Goal: Task Accomplishment & Management: Manage account settings

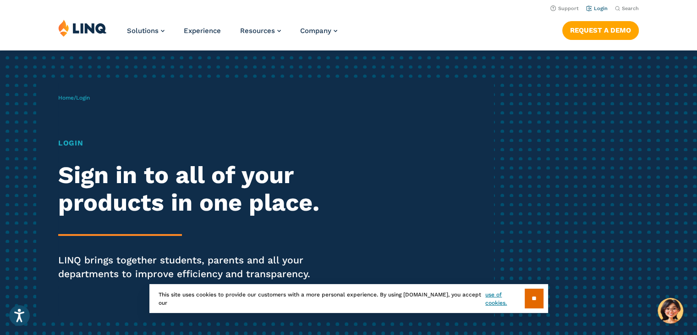
click at [602, 10] on link "Login" at bounding box center [598, 9] width 22 height 6
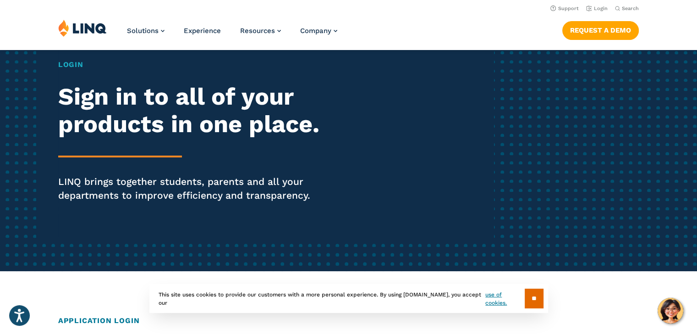
scroll to position [46, 0]
